Goal: Information Seeking & Learning: Stay updated

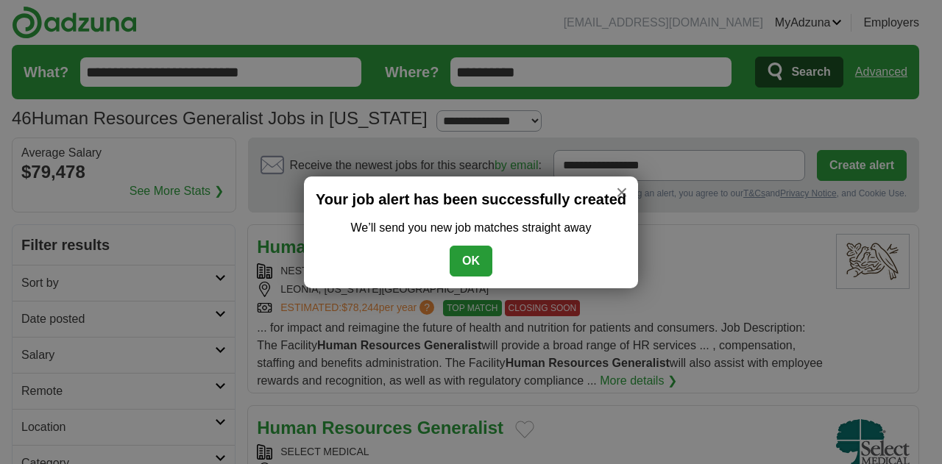
click at [474, 260] on button "OK" at bounding box center [471, 261] width 43 height 31
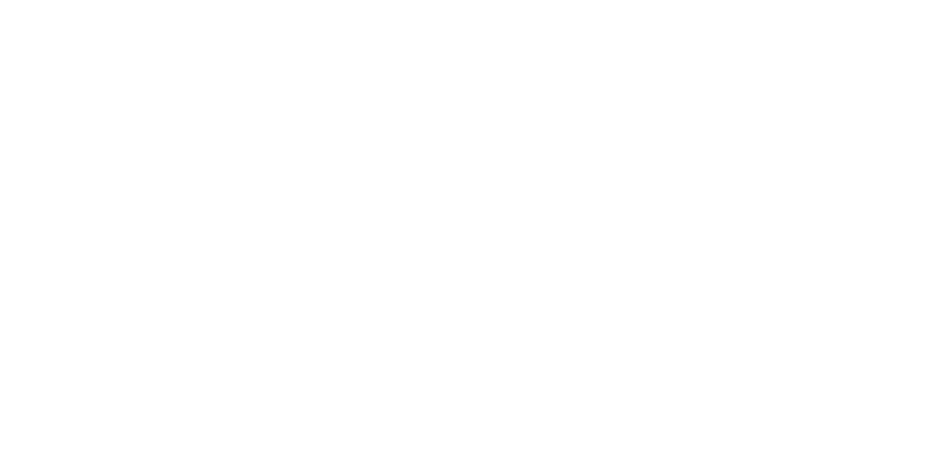
scroll to position [2722, 0]
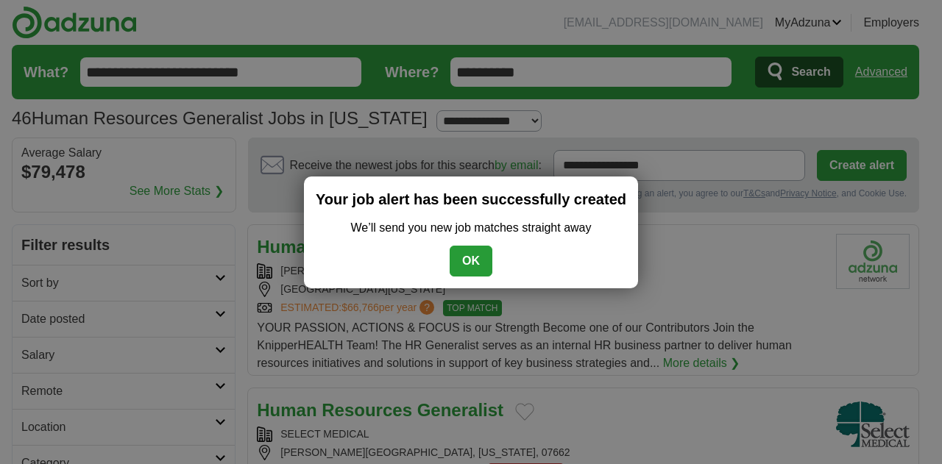
click at [468, 261] on button "OK" at bounding box center [471, 261] width 43 height 31
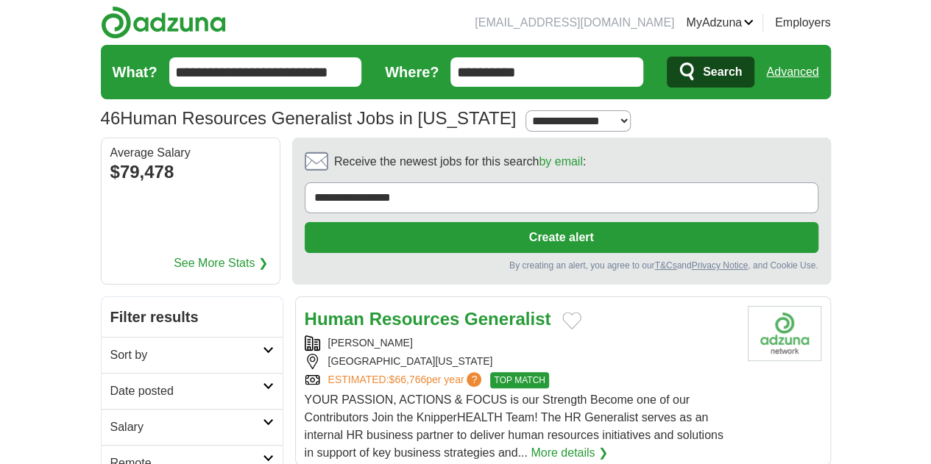
click at [263, 383] on icon at bounding box center [268, 386] width 11 height 7
click at [110, 418] on link "Last 24 hours" at bounding box center [191, 427] width 163 height 18
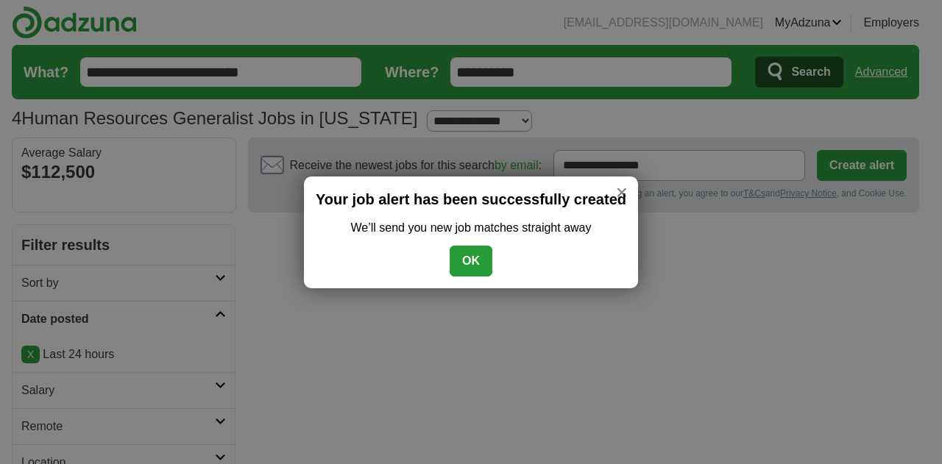
click at [462, 259] on button "OK" at bounding box center [471, 261] width 43 height 31
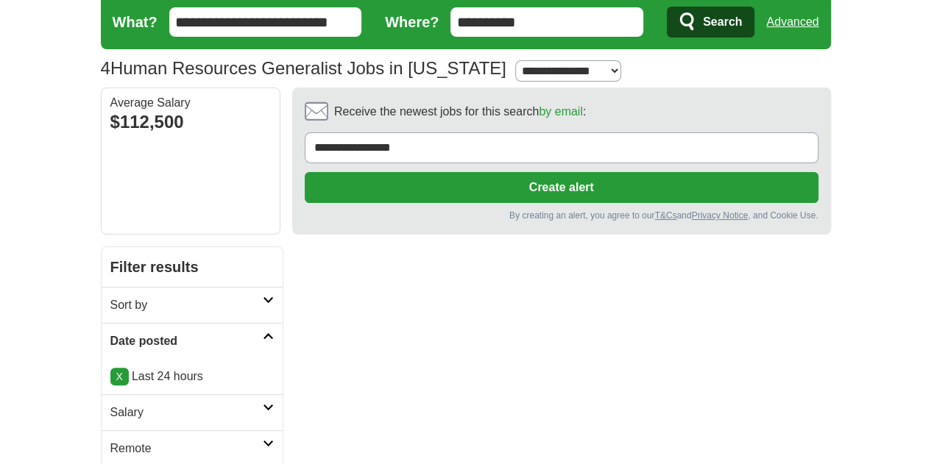
scroll to position [74, 0]
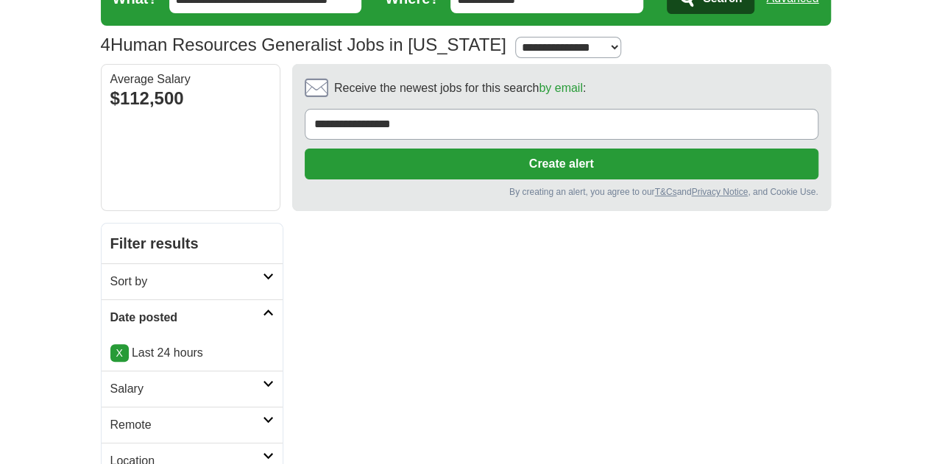
click at [263, 380] on icon at bounding box center [268, 383] width 11 height 7
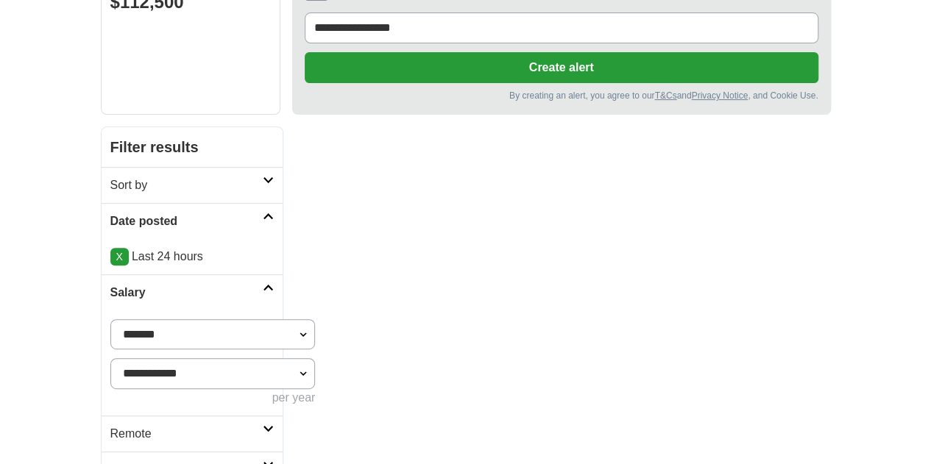
scroll to position [147, 0]
